Goal: Transaction & Acquisition: Register for event/course

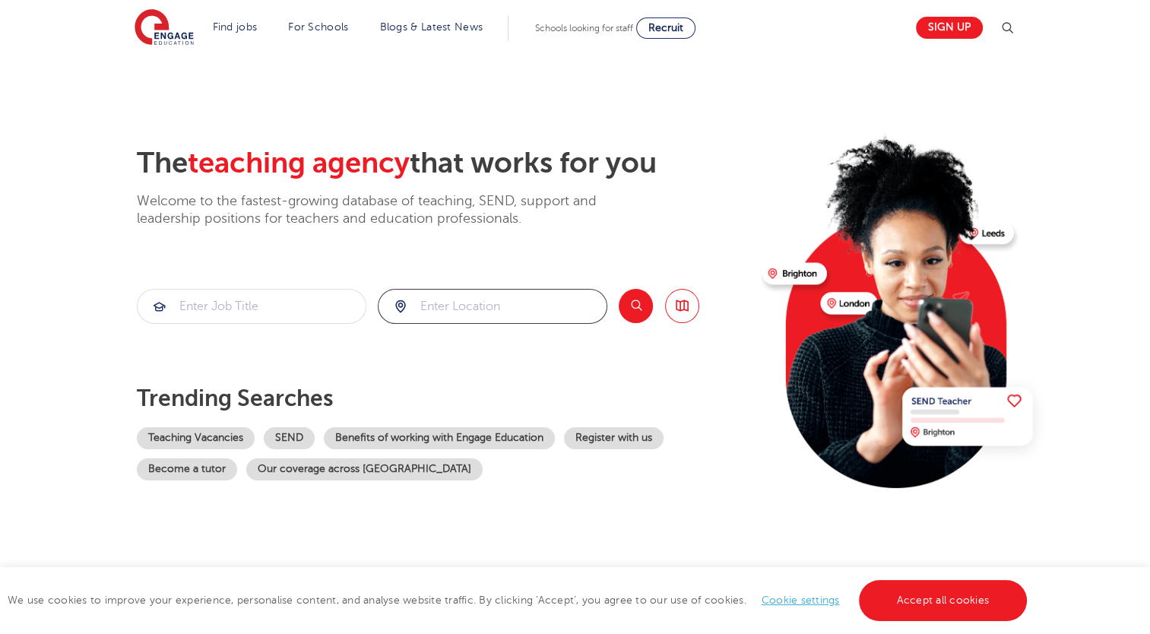
click at [518, 290] on input "search" at bounding box center [492, 305] width 228 height 33
click button "Submit" at bounding box center [0, 0] width 0 height 0
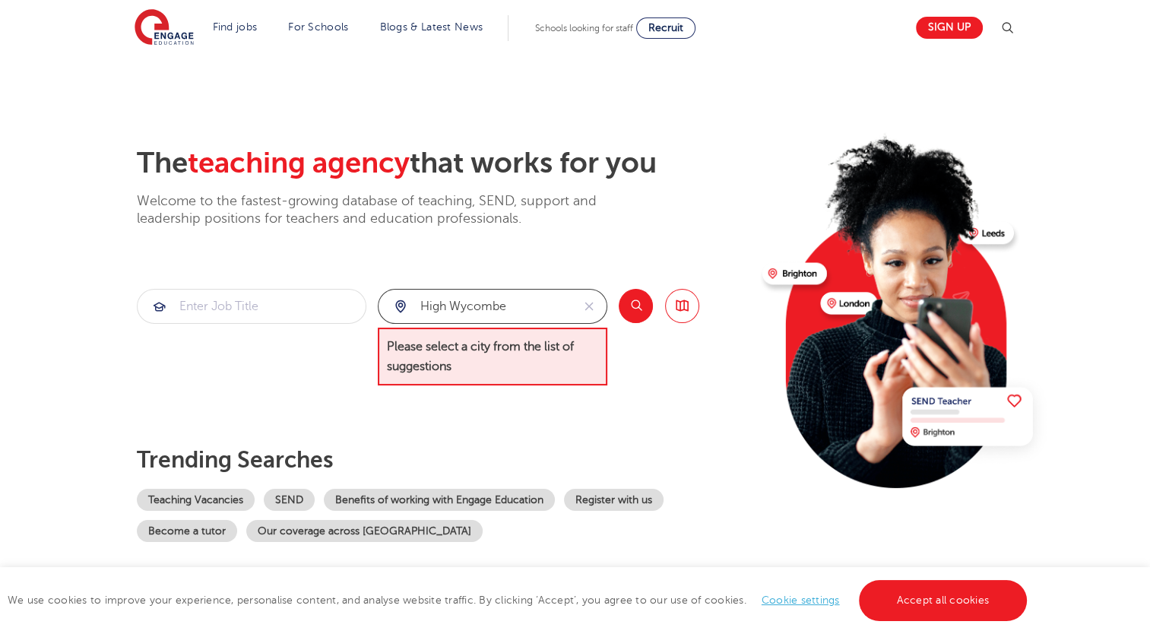
click at [533, 297] on input "high wycombe" at bounding box center [474, 305] width 193 height 33
type input "h"
type input "b"
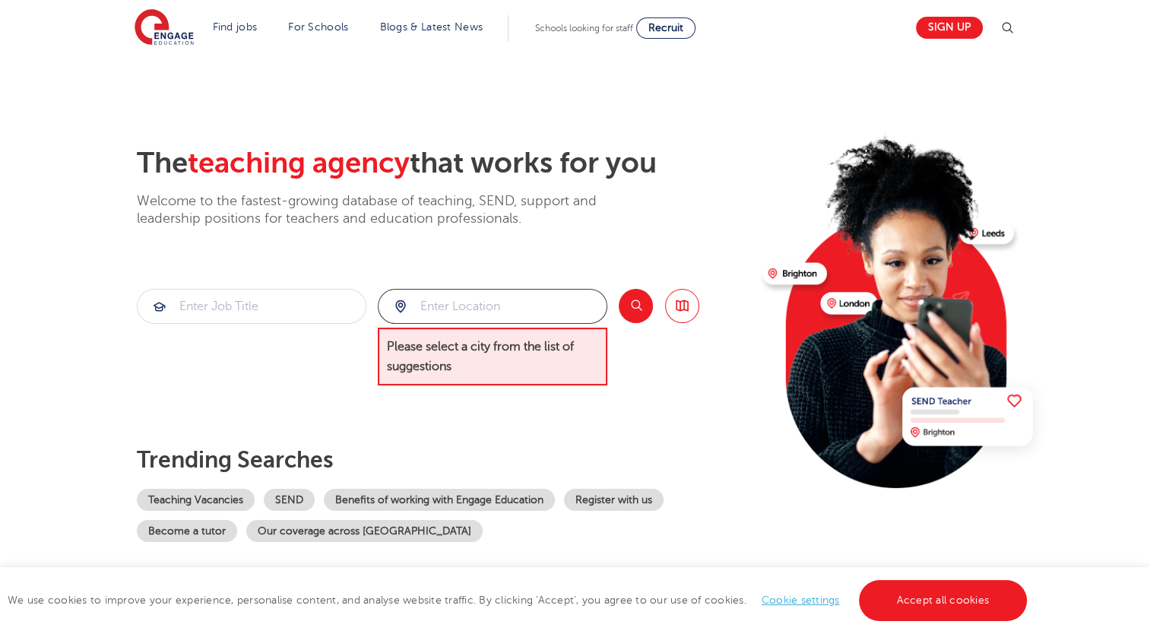
type input "l"
click at [307, 305] on input "search" at bounding box center [252, 305] width 228 height 33
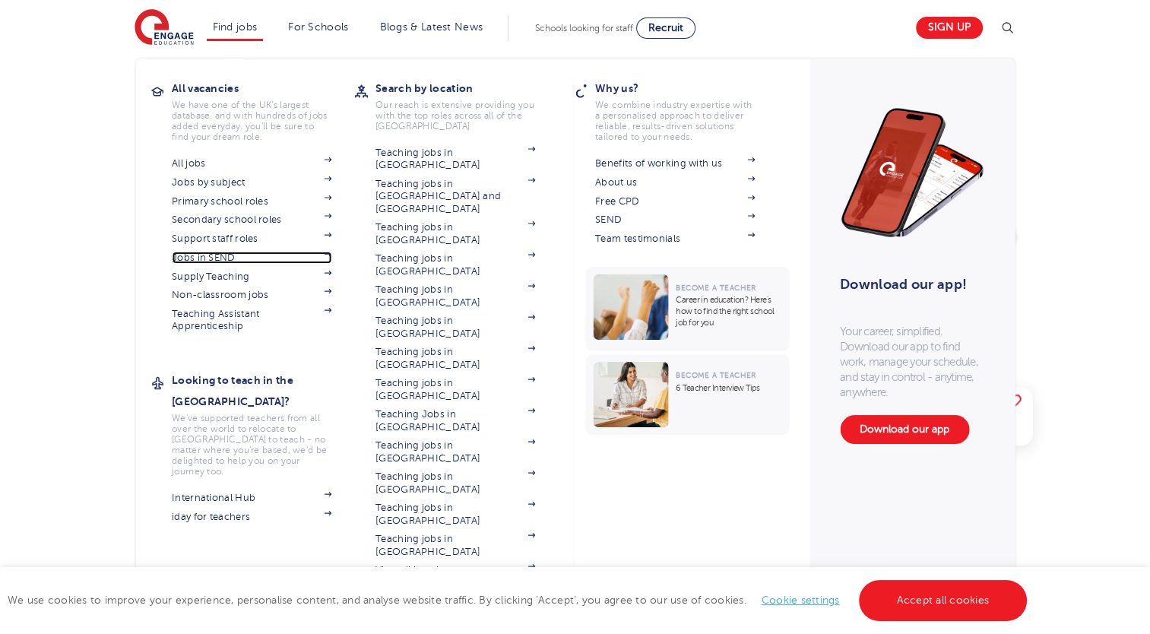
click at [236, 256] on link "Jobs in SEND" at bounding box center [252, 258] width 160 height 12
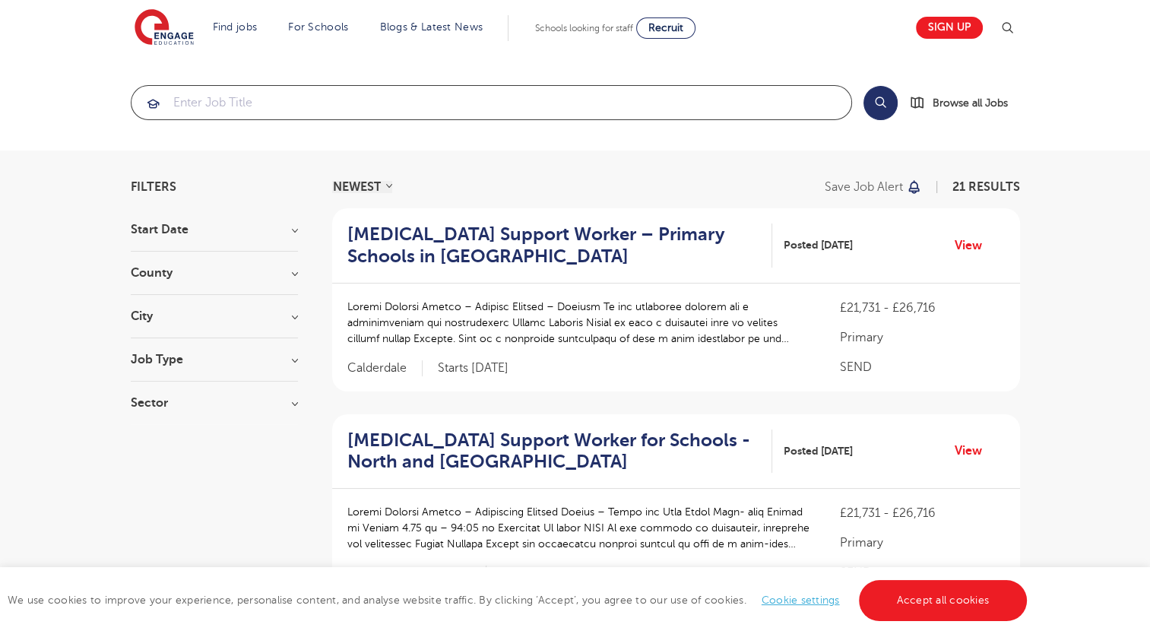
click at [617, 97] on input "search" at bounding box center [491, 102] width 720 height 33
click at [945, 17] on link "Sign up" at bounding box center [949, 28] width 67 height 22
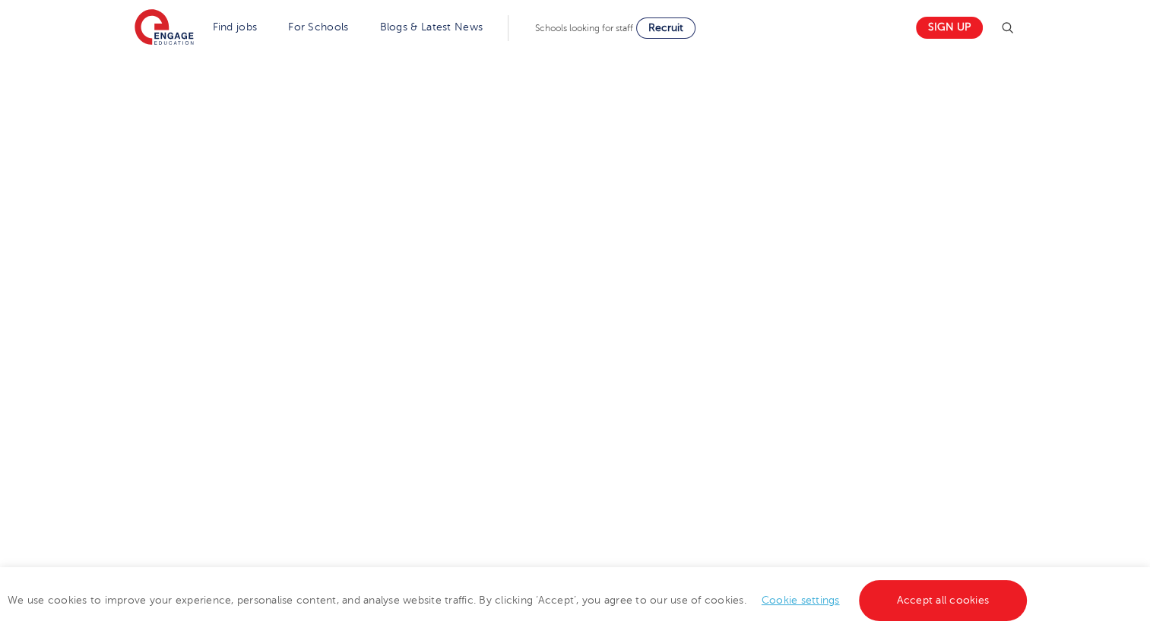
scroll to position [560, 0]
click at [805, 378] on div "Let us know more about you!" at bounding box center [575, 297] width 922 height 674
